Goal: Find specific page/section: Find specific page/section

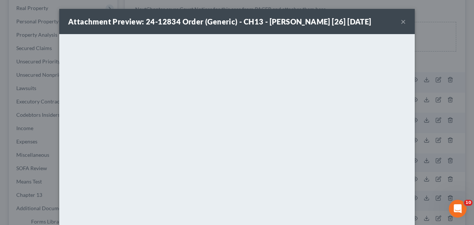
scroll to position [116, 0]
click at [403, 21] on button "×" at bounding box center [403, 21] width 5 height 9
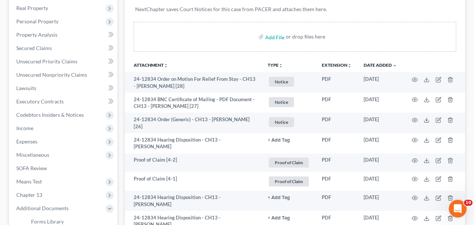
scroll to position [0, 0]
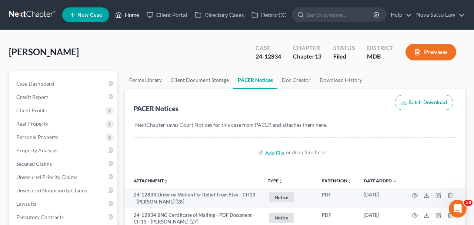
click at [131, 20] on link "Home" at bounding box center [126, 14] width 31 height 13
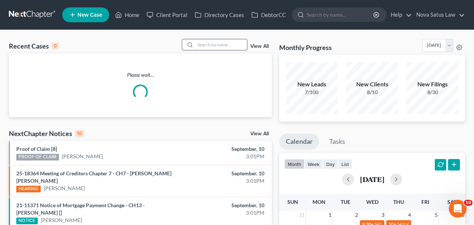
click at [207, 46] on input "search" at bounding box center [221, 44] width 52 height 11
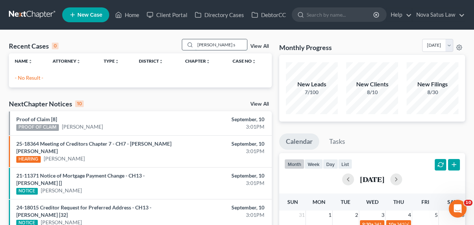
drag, startPoint x: 199, startPoint y: 47, endPoint x: 169, endPoint y: 46, distance: 30.0
click at [195, 46] on input "[PERSON_NAME] s" at bounding box center [221, 44] width 52 height 11
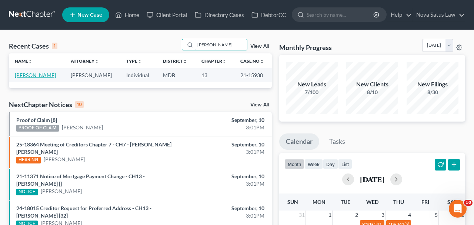
type input "[PERSON_NAME]"
click at [56, 76] on link "[PERSON_NAME]" at bounding box center [35, 75] width 41 height 6
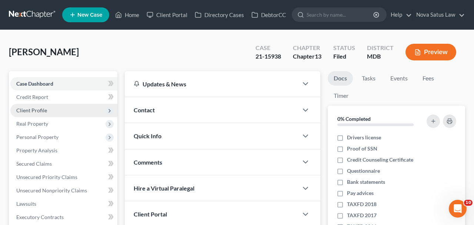
scroll to position [154, 0]
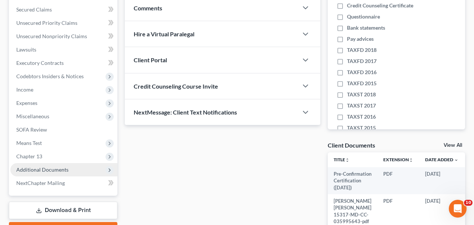
click at [56, 169] on span "Additional Documents" at bounding box center [42, 169] width 52 height 6
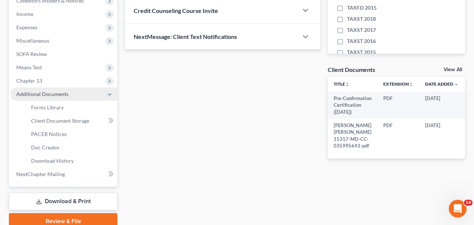
scroll to position [231, 0]
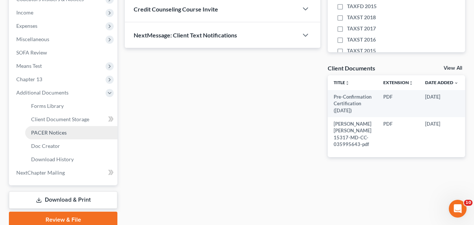
click at [47, 131] on span "PACER Notices" at bounding box center [49, 132] width 36 height 6
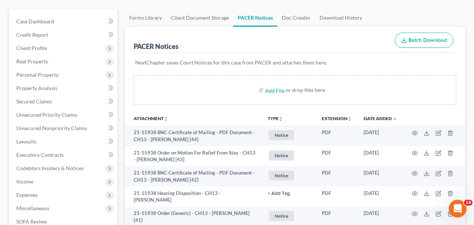
scroll to position [77, 0]
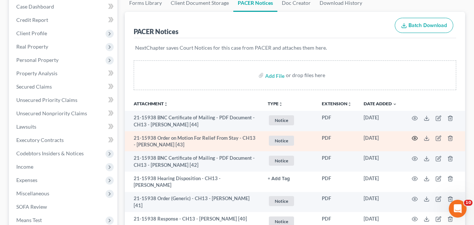
click at [414, 139] on icon "button" at bounding box center [415, 138] width 6 height 6
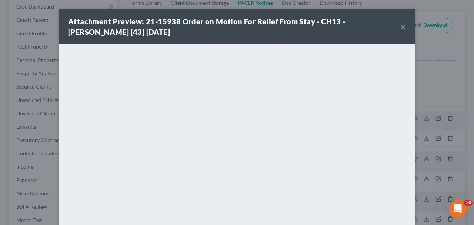
click at [403, 28] on button "×" at bounding box center [403, 26] width 5 height 9
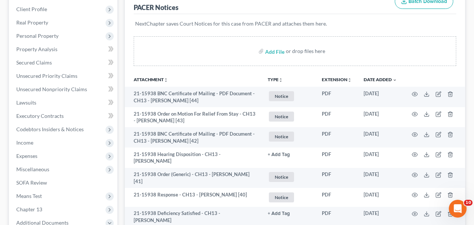
scroll to position [116, 0]
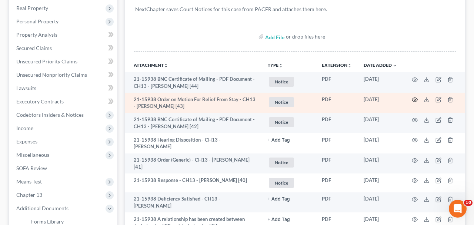
click at [413, 98] on icon "button" at bounding box center [415, 100] width 6 height 4
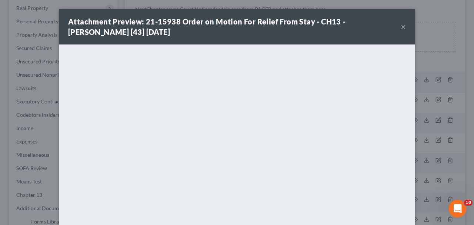
click at [403, 28] on button "×" at bounding box center [403, 26] width 5 height 9
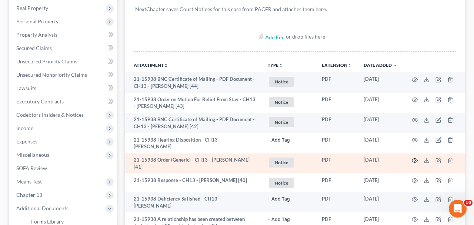
click at [416, 159] on icon "button" at bounding box center [415, 160] width 6 height 6
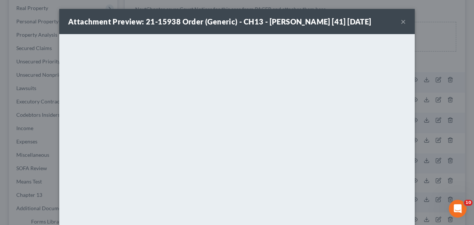
click at [404, 26] on button "×" at bounding box center [403, 21] width 5 height 9
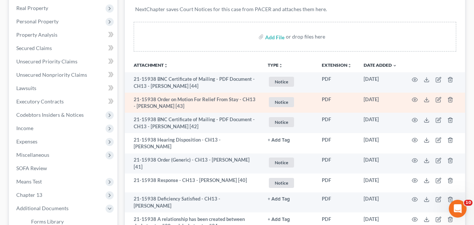
scroll to position [0, 0]
